Goal: Navigation & Orientation: Find specific page/section

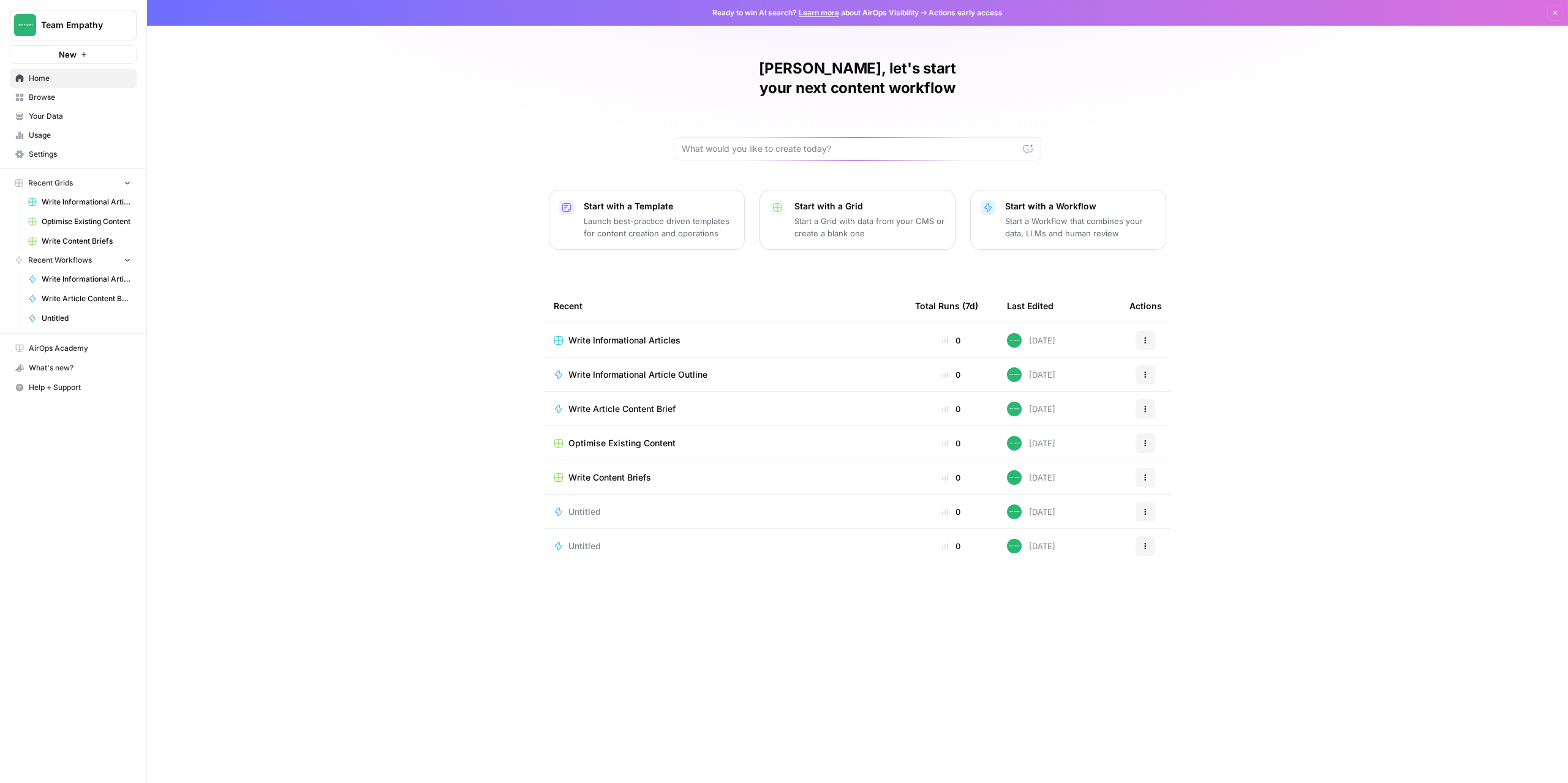
click at [68, 120] on span "Your Data" at bounding box center [80, 116] width 102 height 11
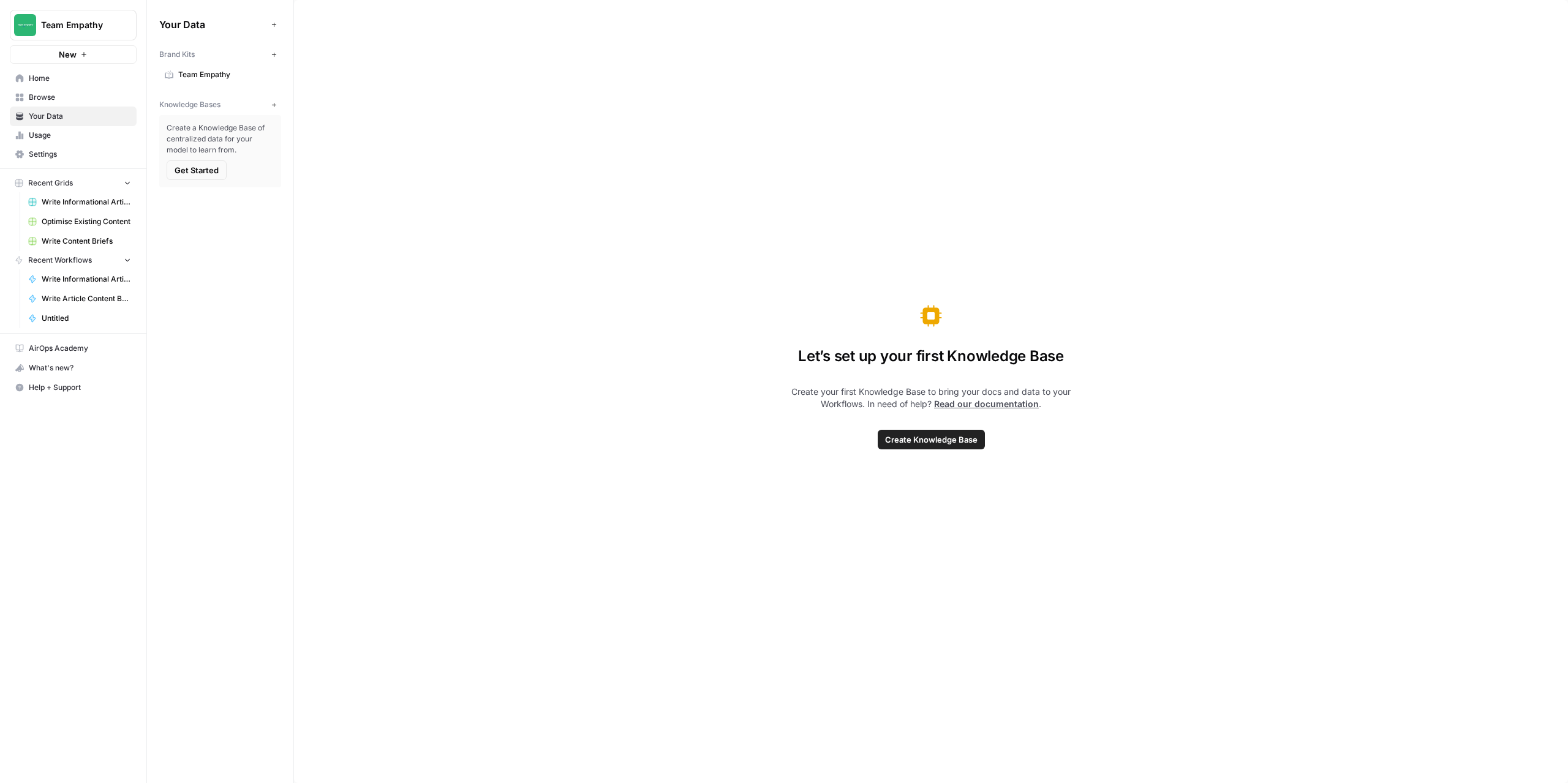
click at [98, 135] on span "Usage" at bounding box center [80, 134] width 102 height 11
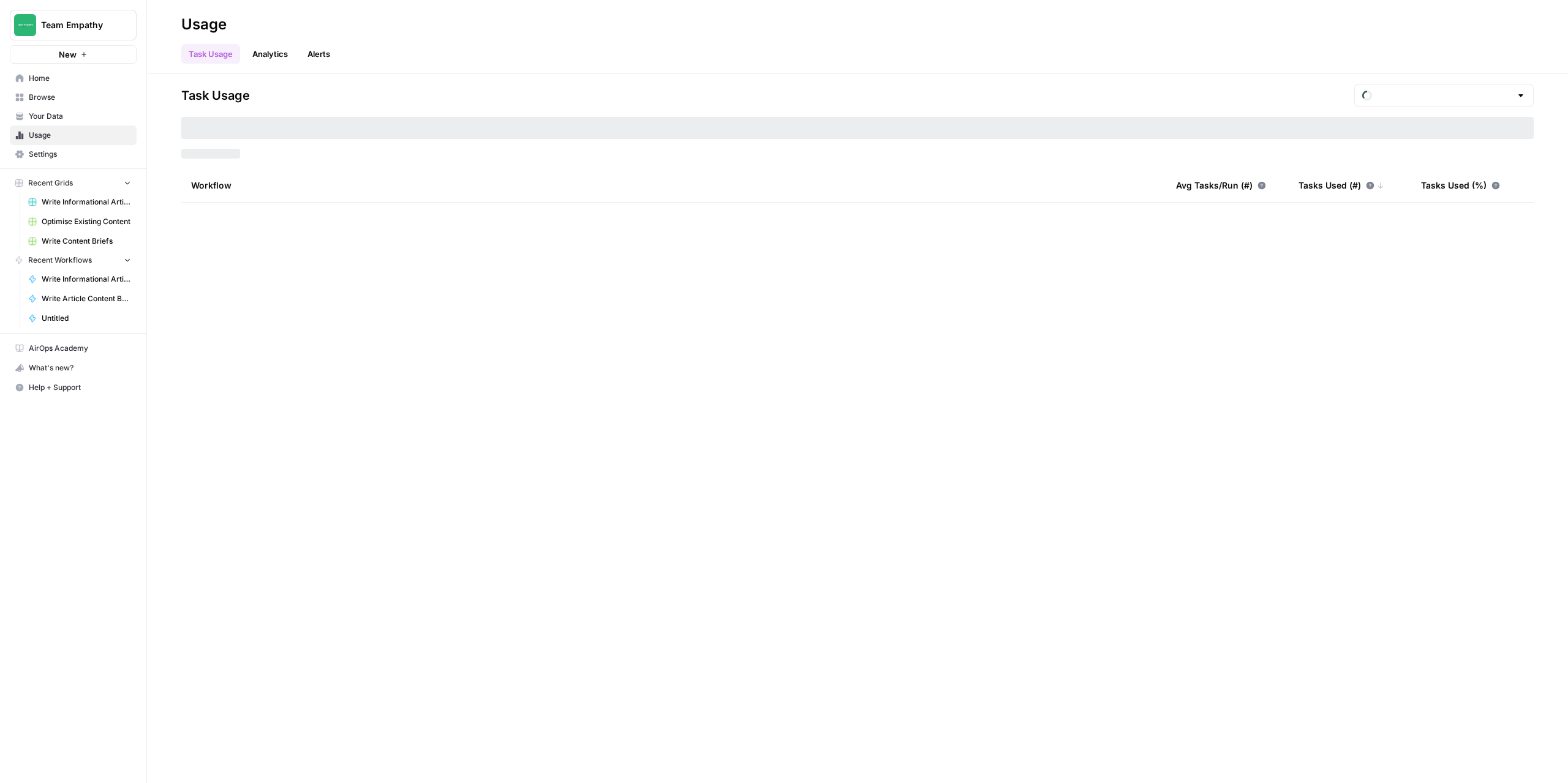
type input "August Included Tasks"
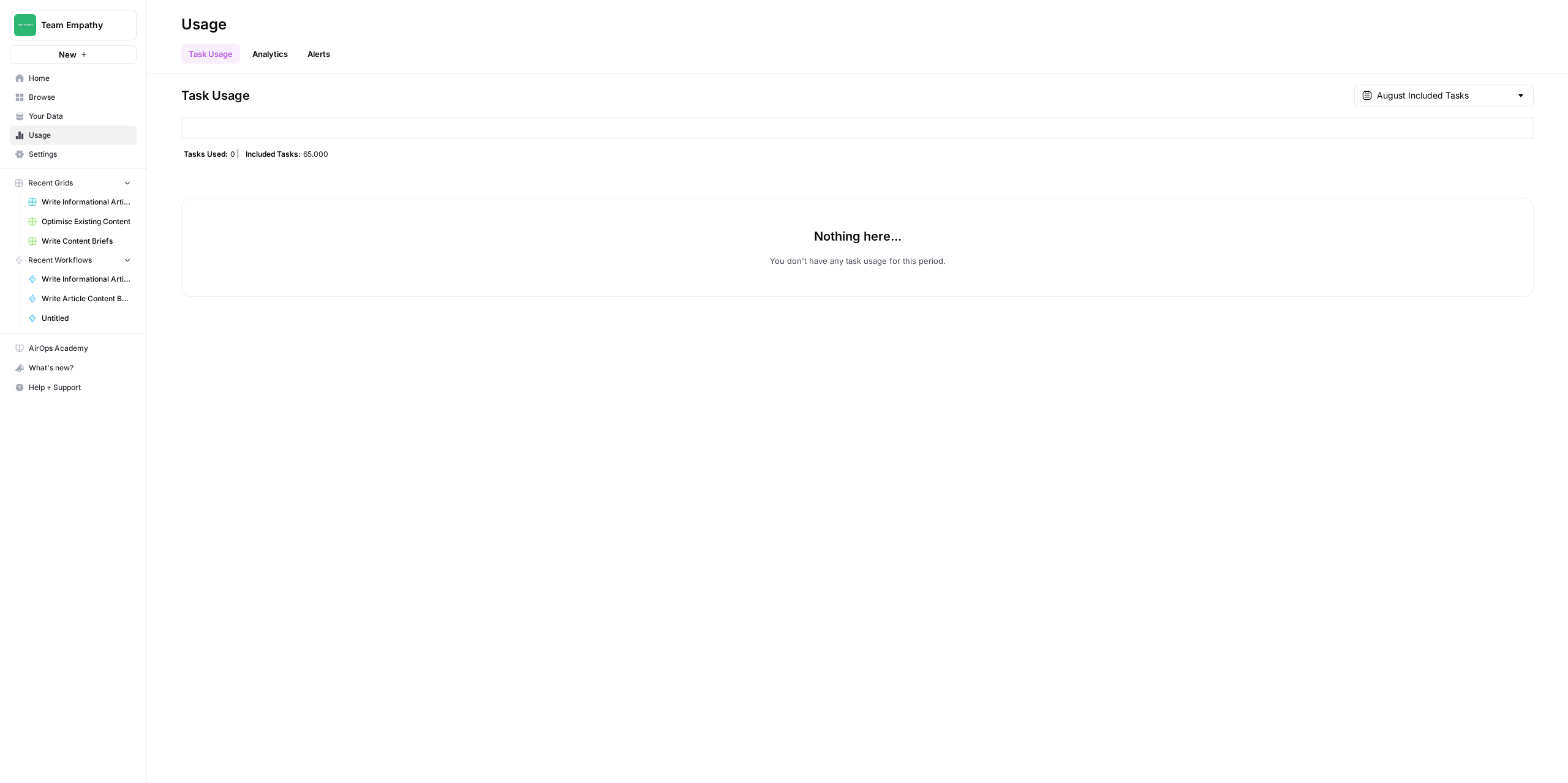
click at [82, 103] on link "Browse" at bounding box center [73, 97] width 127 height 20
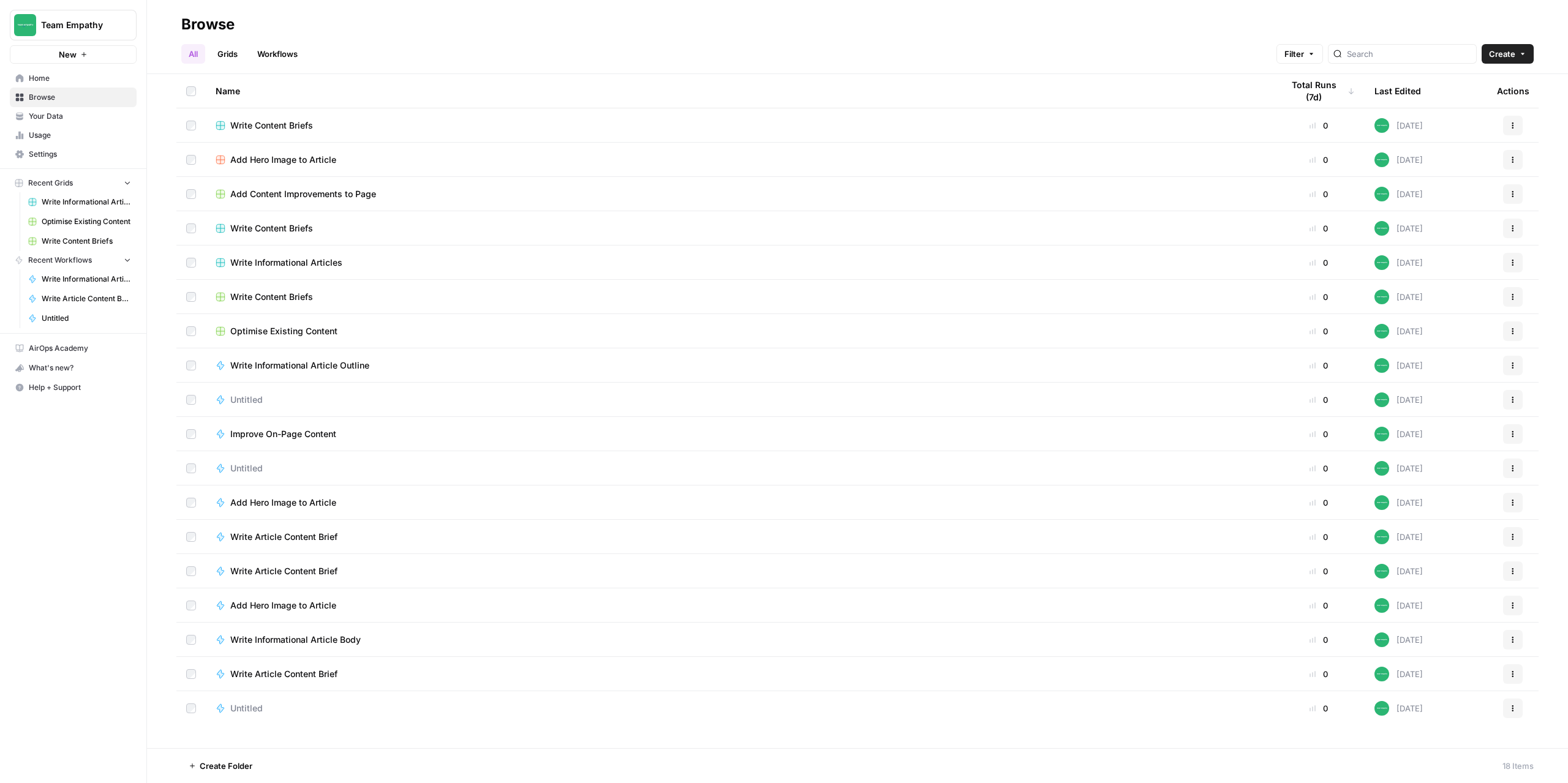
click at [73, 130] on span "Usage" at bounding box center [80, 134] width 102 height 11
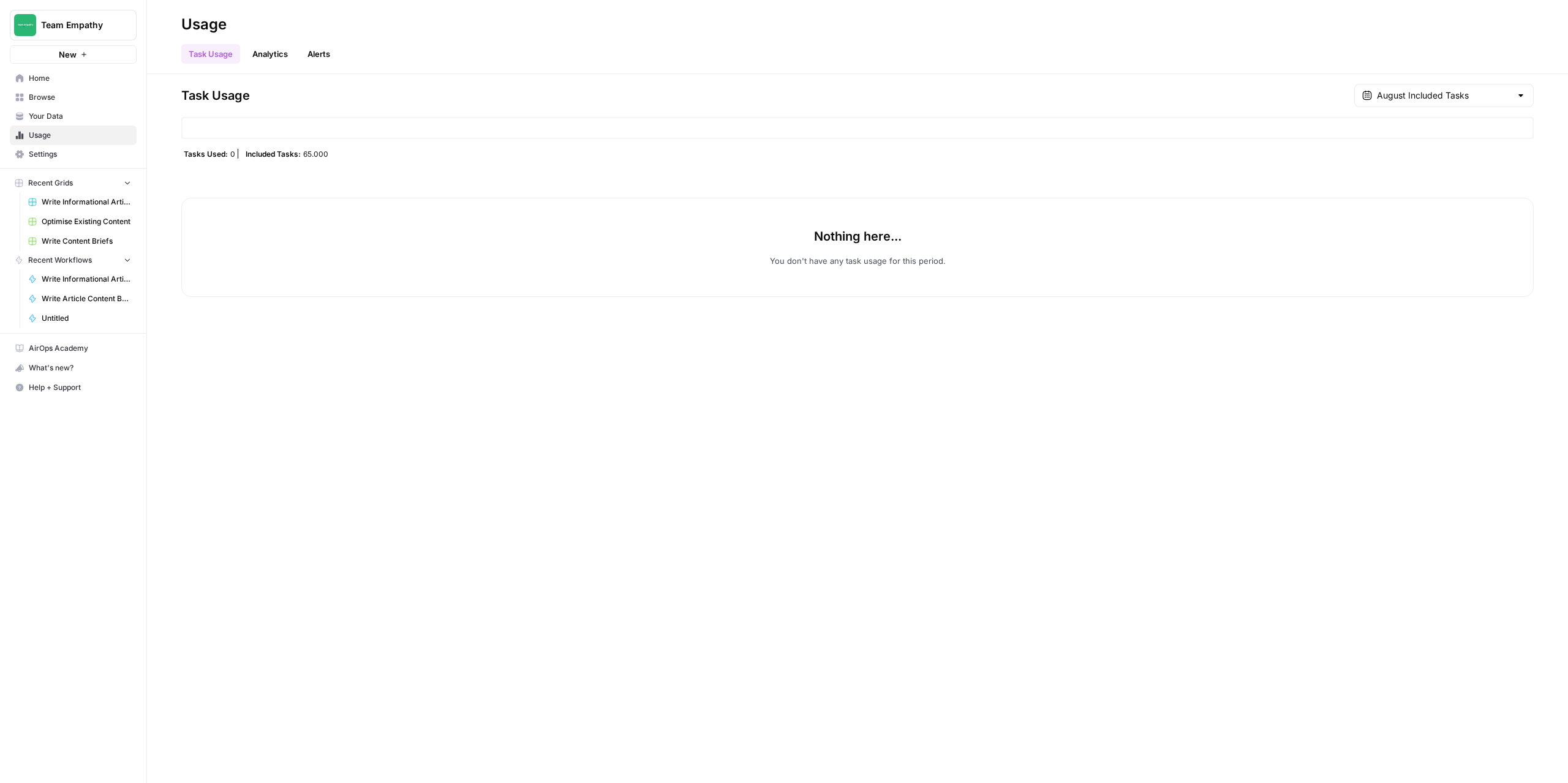
click at [93, 123] on link "Your Data" at bounding box center [73, 116] width 127 height 20
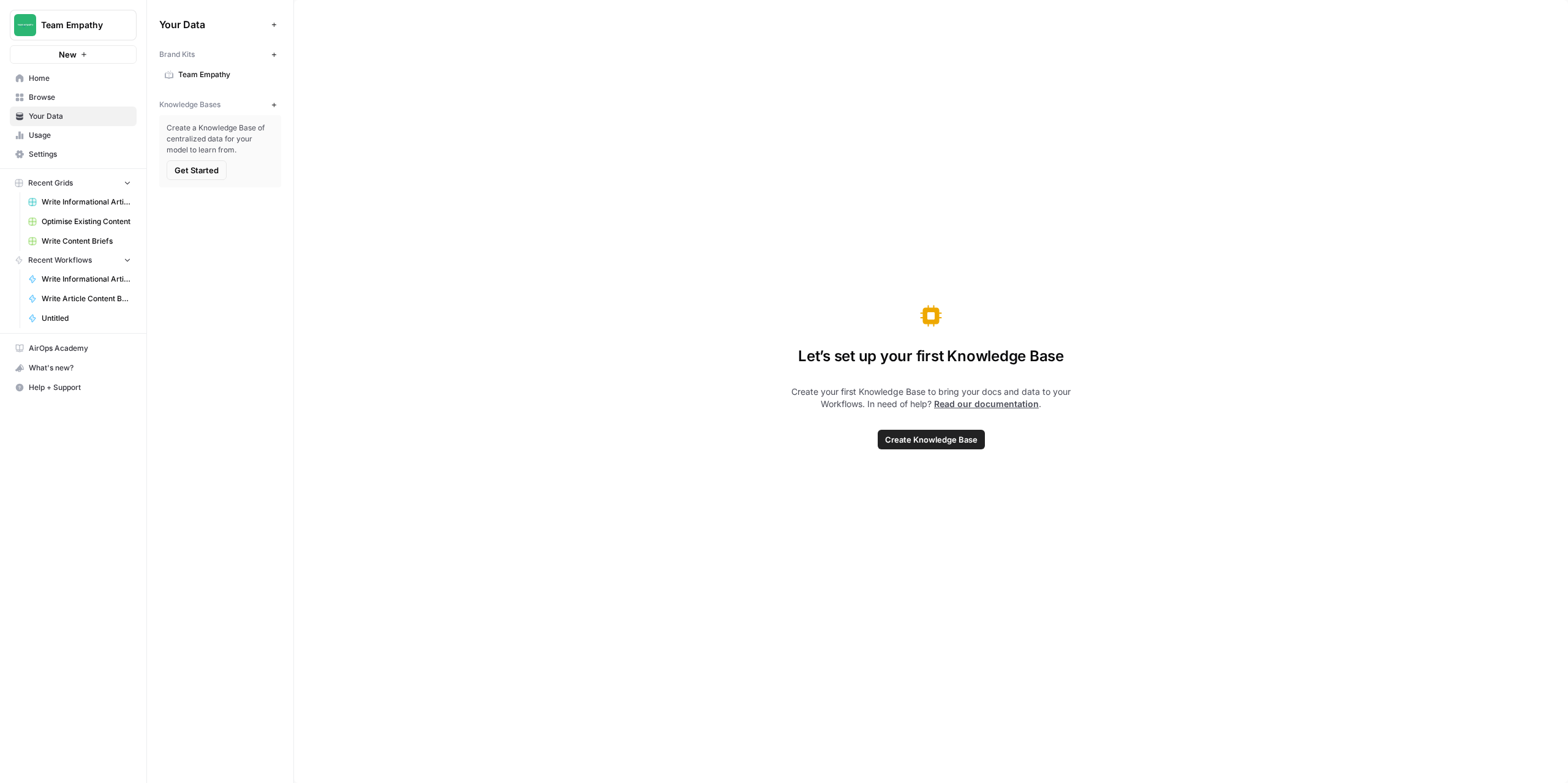
click at [87, 158] on span "Settings" at bounding box center [80, 153] width 102 height 11
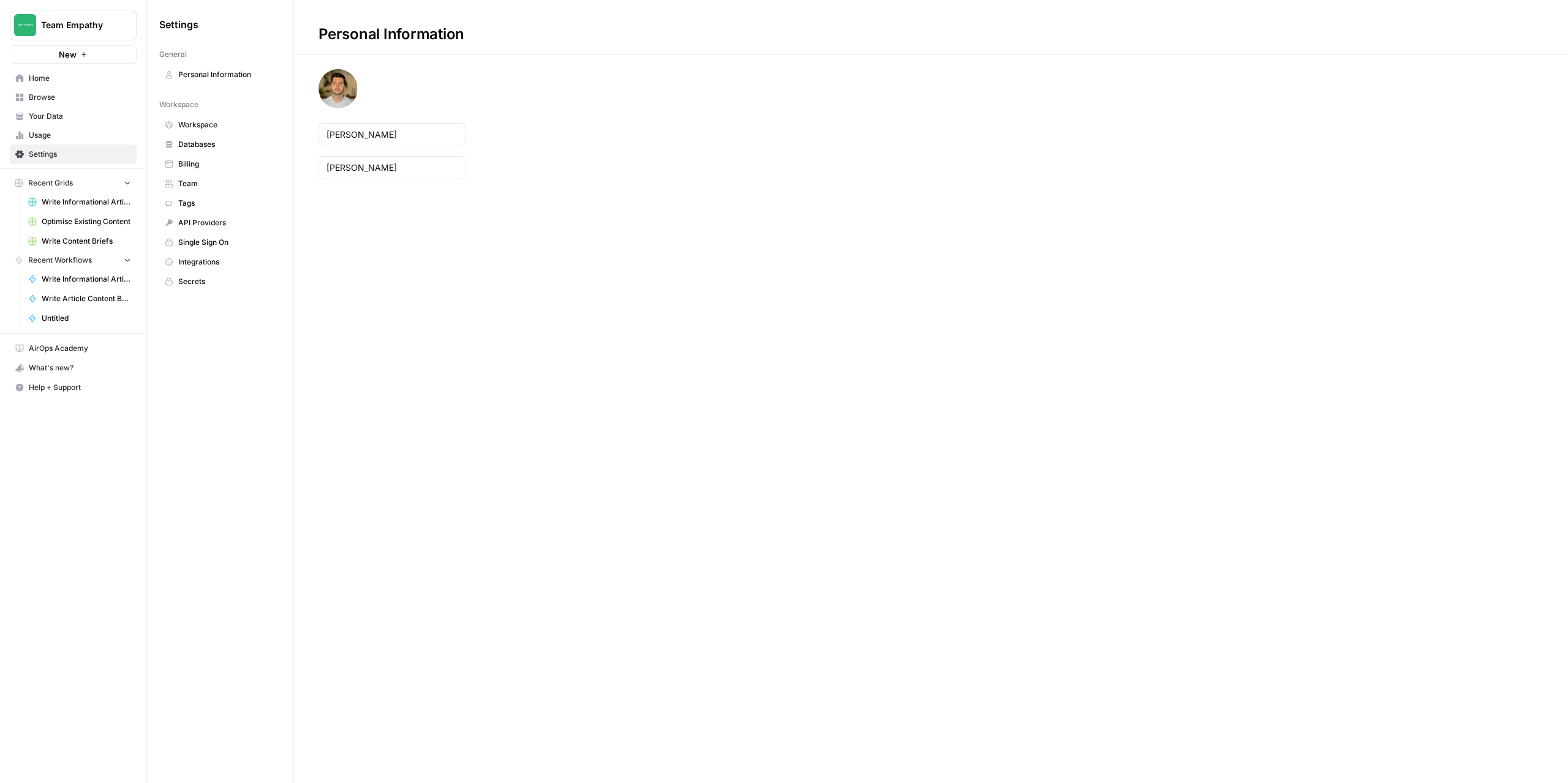
click at [213, 219] on span "API Providers" at bounding box center [227, 222] width 97 height 11
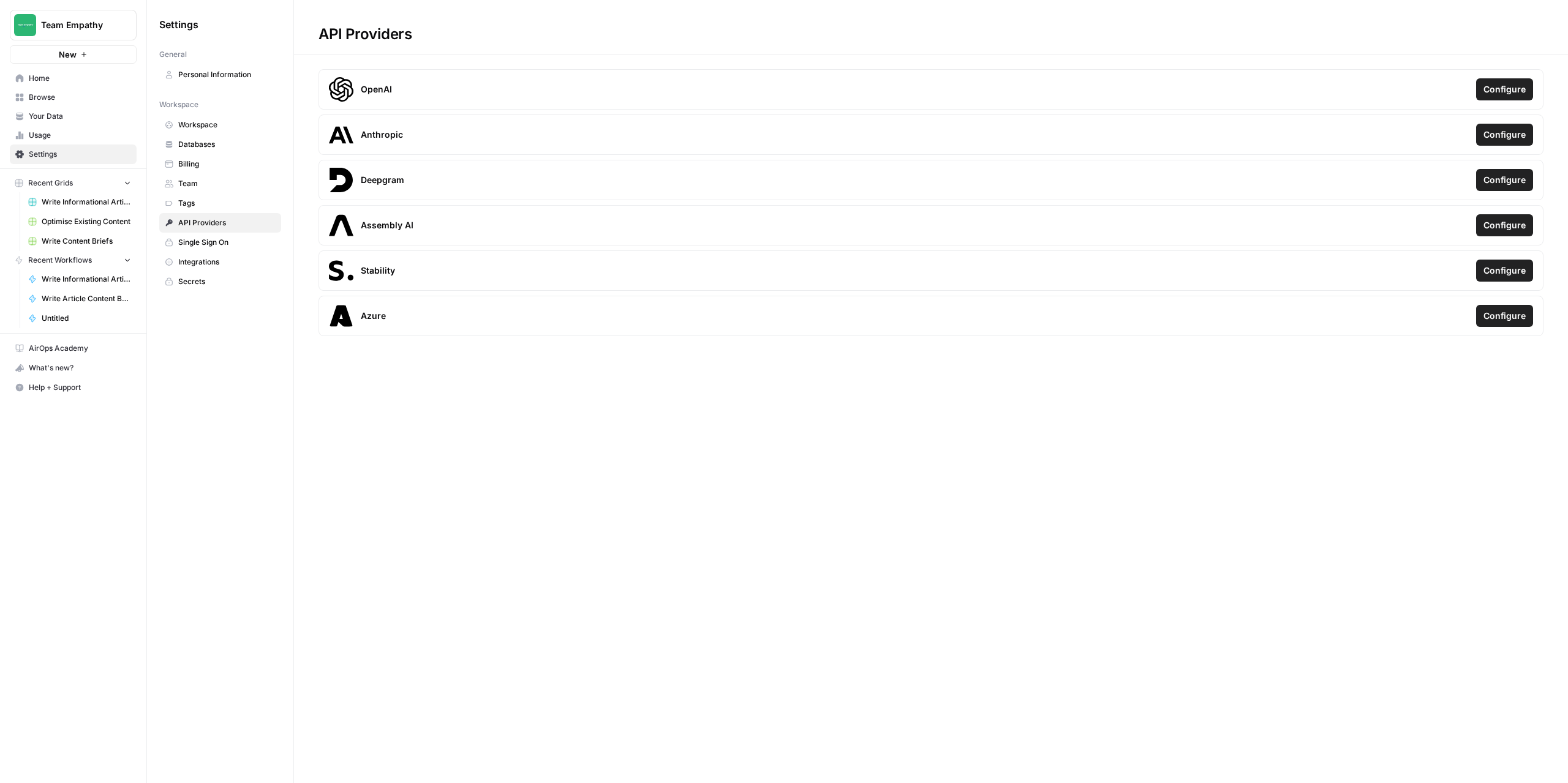
click at [73, 83] on span "Home" at bounding box center [80, 78] width 102 height 11
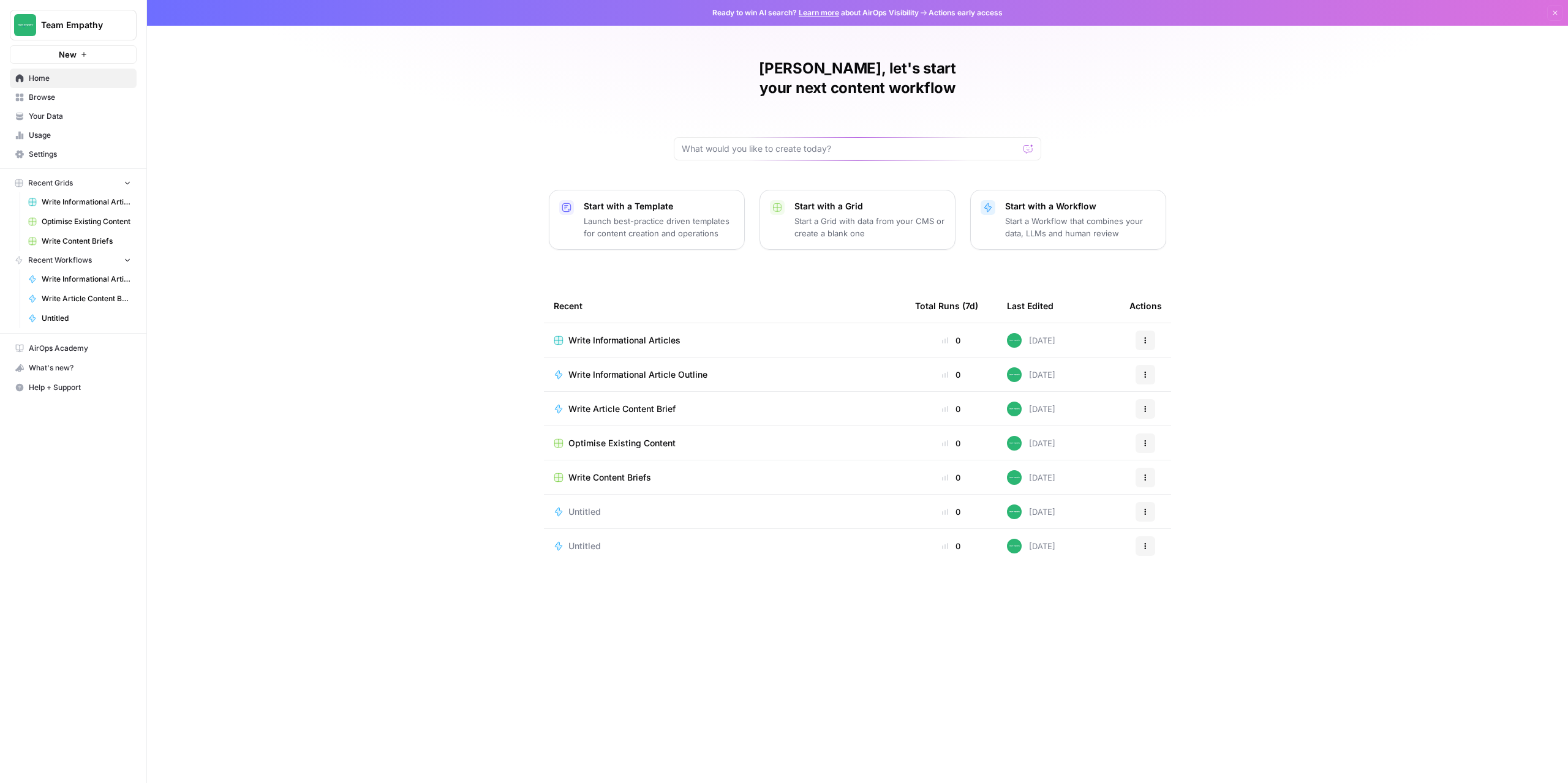
click at [78, 151] on span "Settings" at bounding box center [80, 153] width 102 height 11
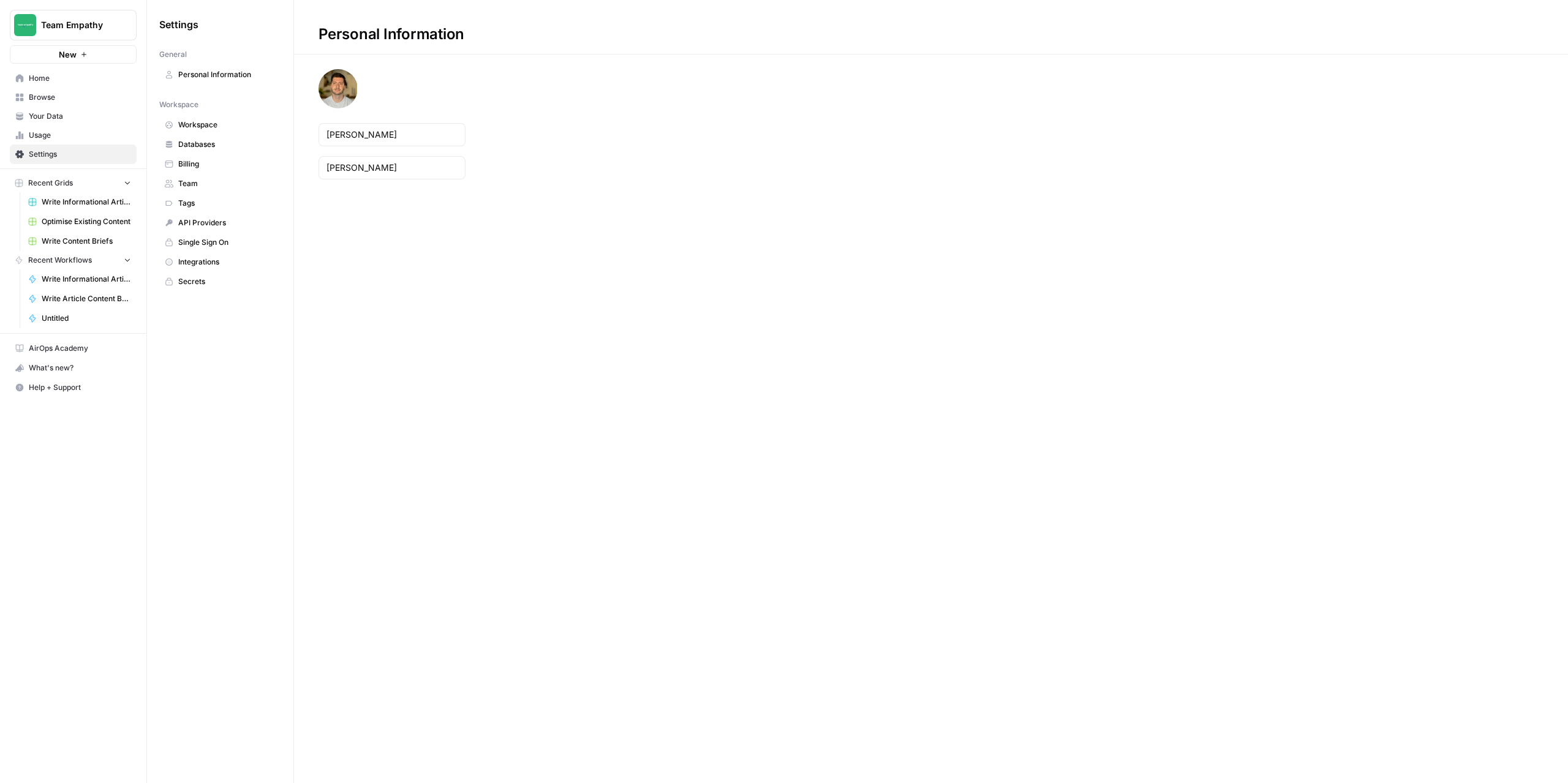
click at [213, 217] on span "API Providers" at bounding box center [227, 222] width 97 height 11
